Goal: Task Accomplishment & Management: Complete application form

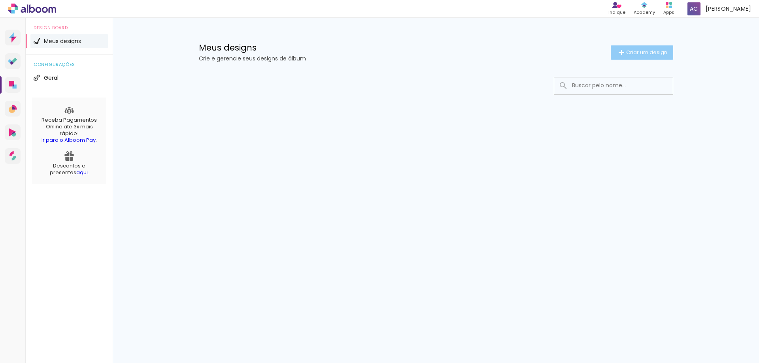
click at [635, 59] on paper-button "Criar um design" at bounding box center [642, 52] width 62 height 14
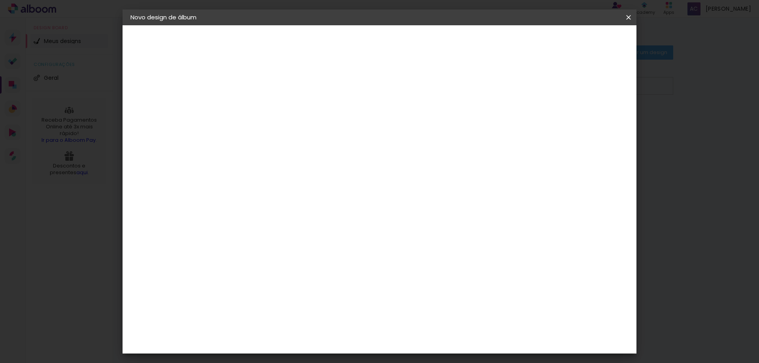
click at [260, 102] on input at bounding box center [260, 106] width 0 height 12
type input "teste"
type paper-input "teste"
click at [0, 0] on slot "Avançar" at bounding box center [0, 0] width 0 height 0
click at [408, 43] on div "Voltar Avançar" at bounding box center [368, 41] width 79 height 13
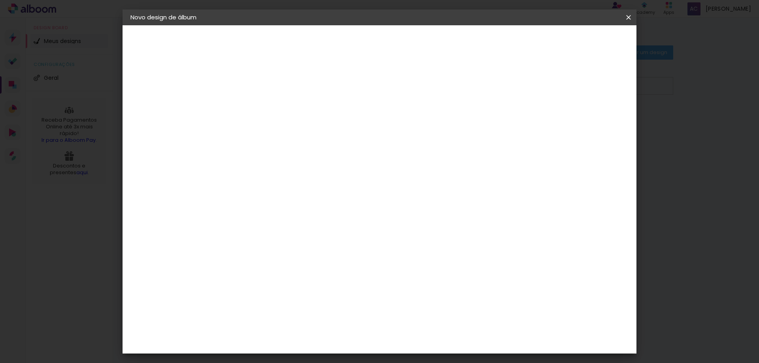
click at [0, 0] on slot "Voltar" at bounding box center [0, 0] width 0 height 0
click at [0, 0] on slot "Avançar" at bounding box center [0, 0] width 0 height 0
click at [278, 177] on div "3ZERO5" at bounding box center [267, 179] width 24 height 6
click at [0, 0] on slot "Avançar" at bounding box center [0, 0] width 0 height 0
click at [291, 132] on input "text" at bounding box center [275, 138] width 31 height 12
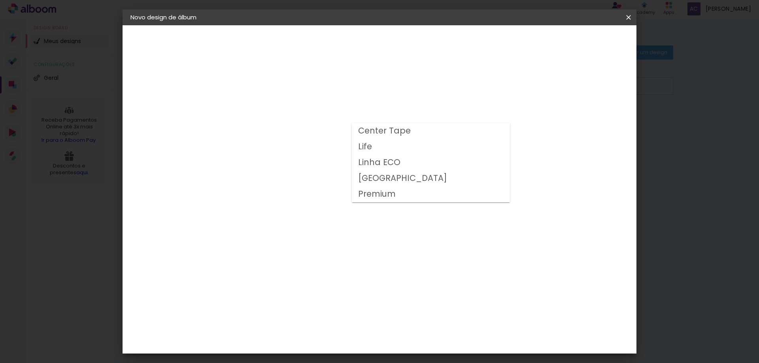
click at [449, 146] on paper-item "Life" at bounding box center [431, 147] width 158 height 16
type input "Life"
click at [389, 39] on div "Voltar Avançar" at bounding box center [349, 41] width 79 height 13
click at [0, 0] on slot "Voltar" at bounding box center [0, 0] width 0 height 0
click at [297, 160] on div "3" at bounding box center [279, 165] width 85 height 10
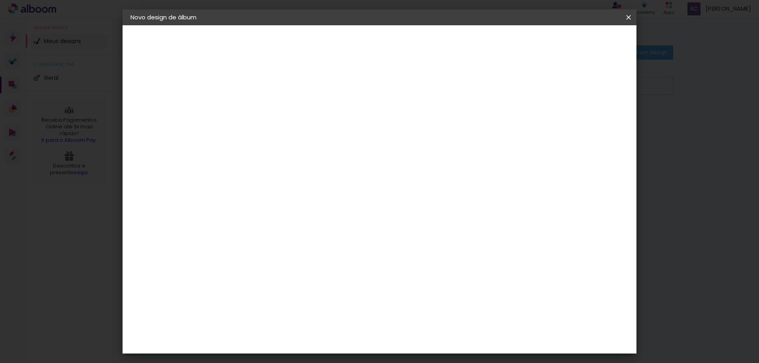
click at [298, 153] on input at bounding box center [280, 151] width 80 height 10
click at [174, 79] on div "2. Especificações" at bounding box center [173, 80] width 87 height 9
drag, startPoint x: 149, startPoint y: 140, endPoint x: 153, endPoint y: 123, distance: 17.8
click at [149, 140] on div "3. Revisão" at bounding box center [173, 137] width 87 height 9
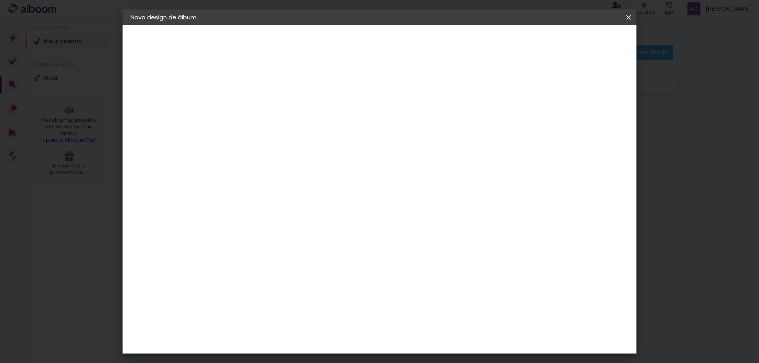
click at [154, 116] on iron-pages "Modelo Escolhendo modelo... Tamanho livre" at bounding box center [173, 116] width 87 height 16
click at [137, 115] on iron-pages "Modelo Escolhendo modelo... Tamanho livre" at bounding box center [173, 116] width 87 height 16
click at [157, 93] on iron-pages "Fornecedor Escolhendo fornecedor..." at bounding box center [173, 98] width 87 height 16
click at [155, 137] on div "3. Revisão" at bounding box center [173, 137] width 87 height 9
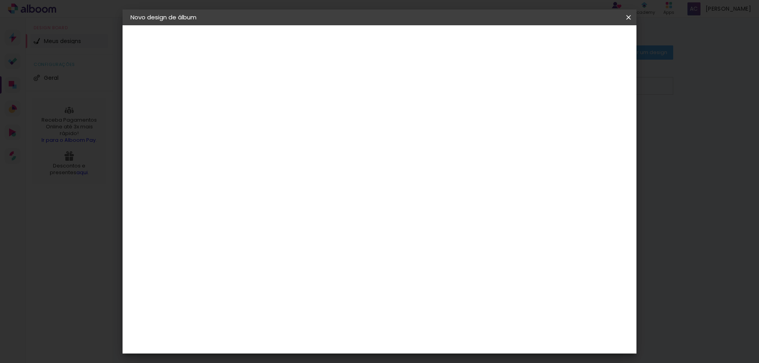
drag, startPoint x: 61, startPoint y: 159, endPoint x: 413, endPoint y: 26, distance: 376.2
click at [62, 159] on iron-overlay-backdrop at bounding box center [379, 181] width 759 height 363
